Goal: Navigation & Orientation: Find specific page/section

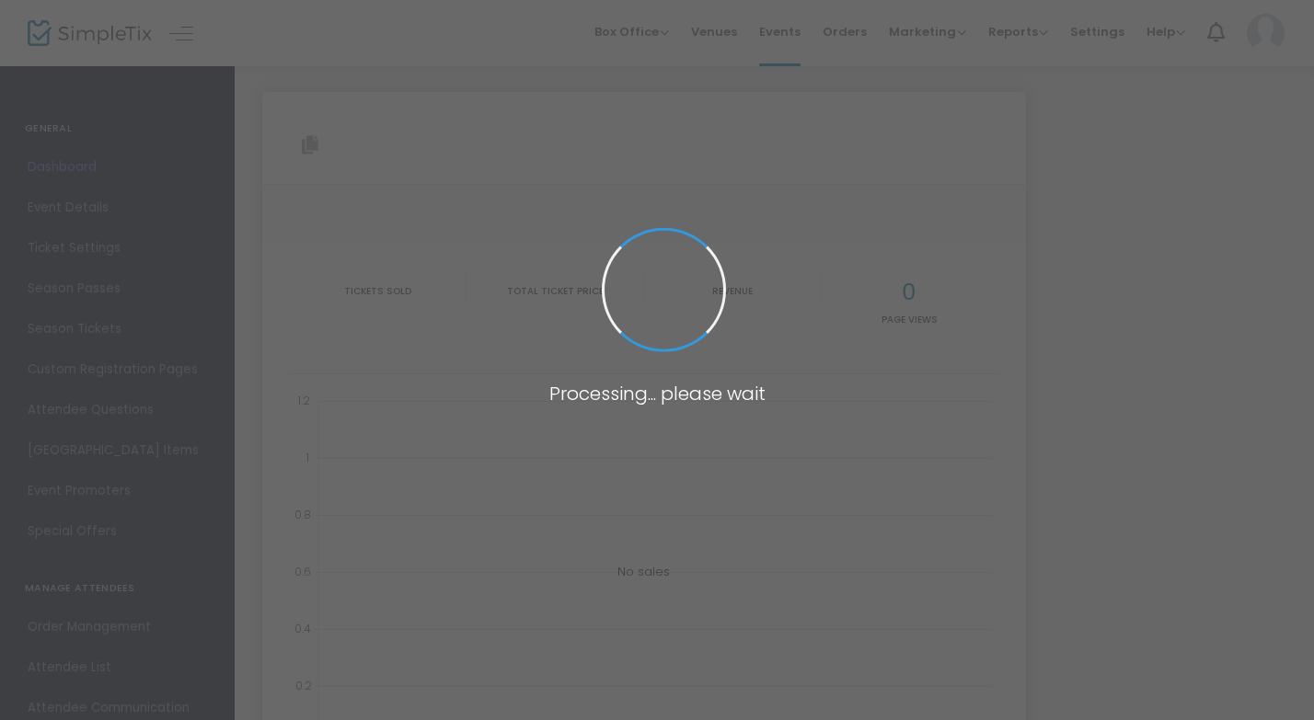
type input "[URL][DOMAIN_NAME]"
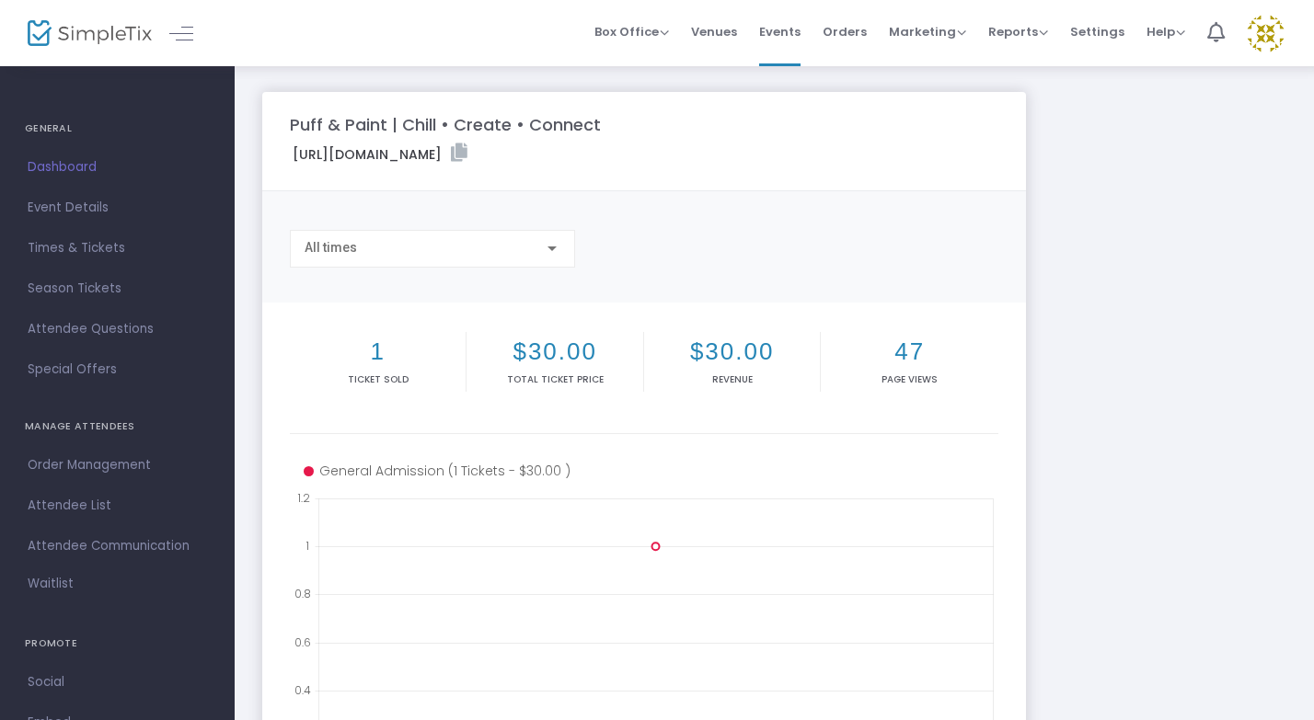
click at [45, 174] on span "Dashboard" at bounding box center [117, 167] width 179 height 24
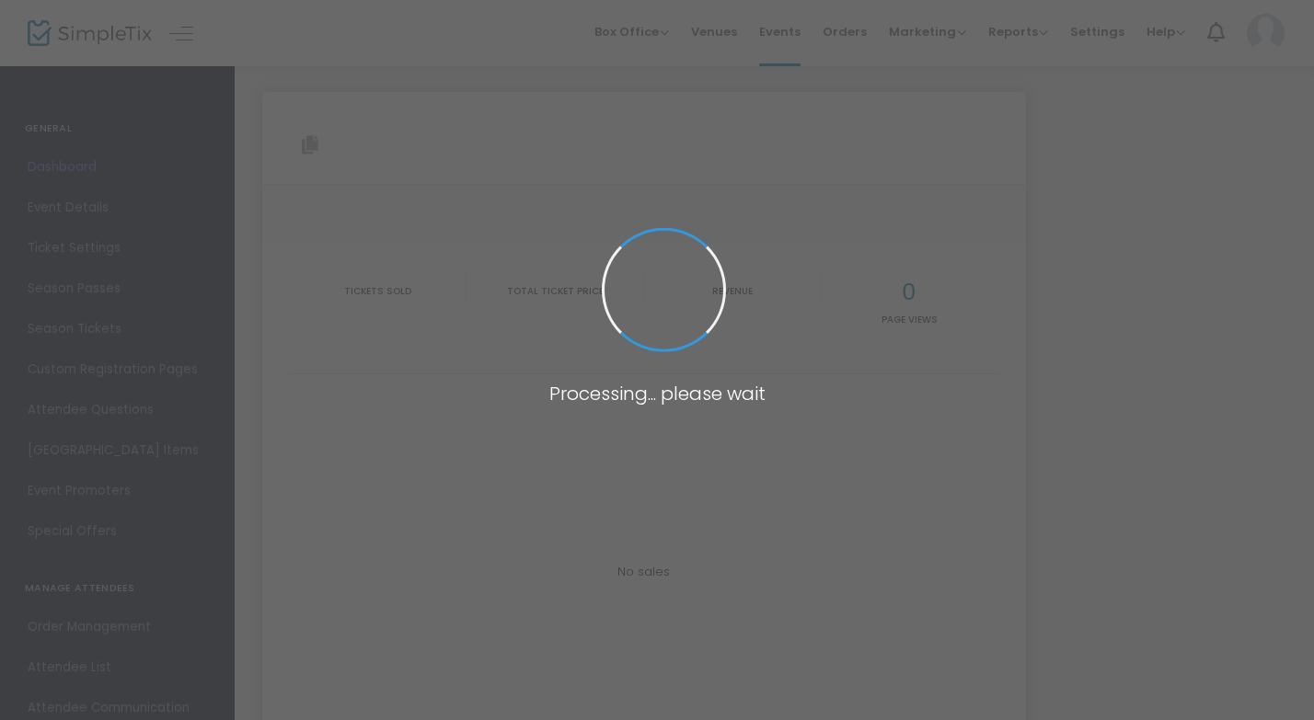
type input "[URL][DOMAIN_NAME]"
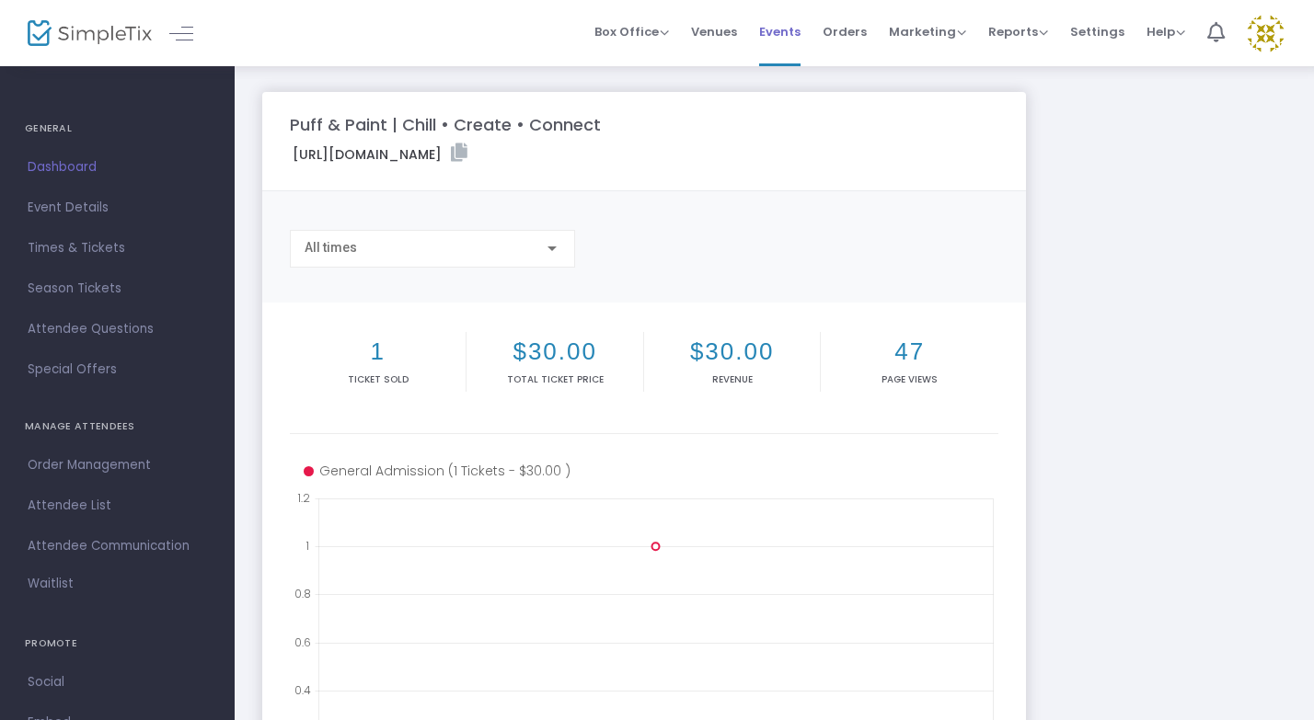
click at [811, 36] on li "Events" at bounding box center [779, 33] width 63 height 66
click at [730, 24] on span "Venues" at bounding box center [714, 31] width 46 height 47
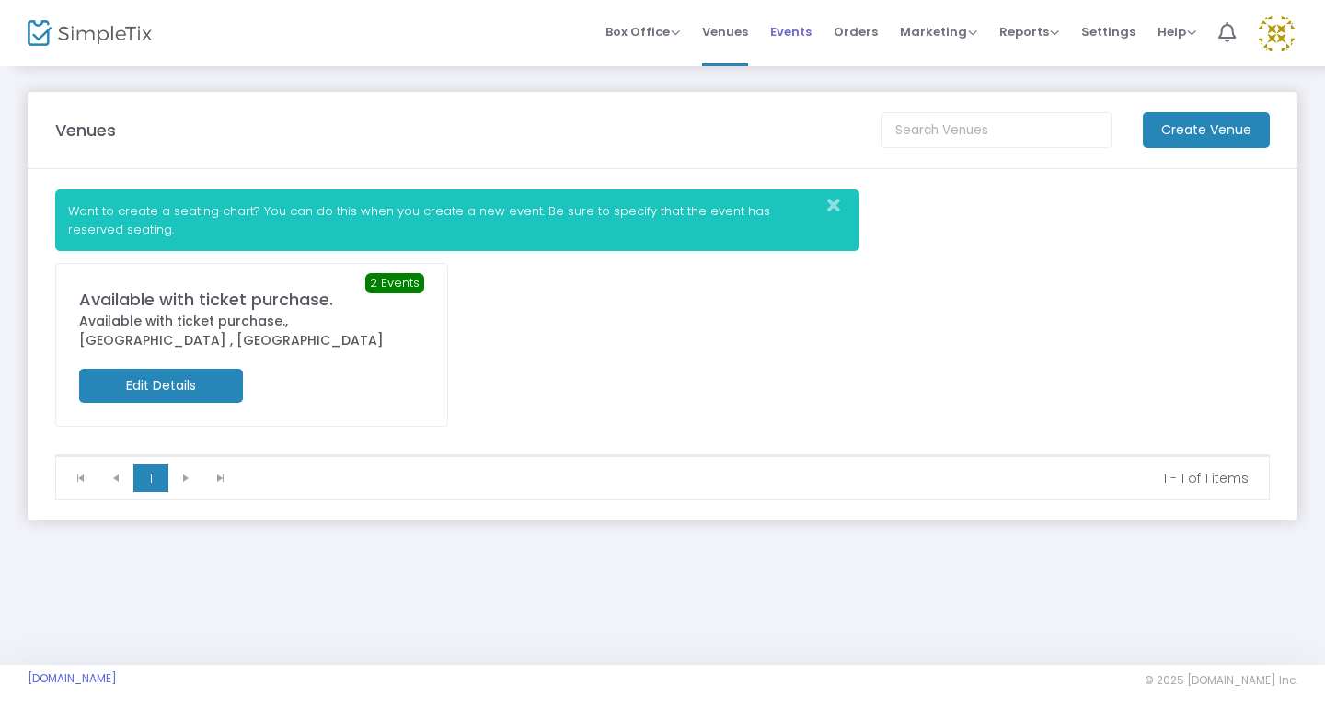
click at [800, 36] on span "Events" at bounding box center [790, 31] width 41 height 47
